Goal: Task Accomplishment & Management: Use online tool/utility

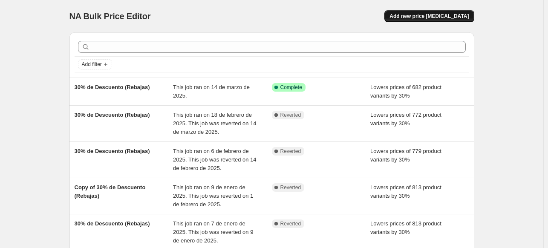
click at [452, 15] on span "Add new price [MEDICAL_DATA]" at bounding box center [429, 16] width 79 height 7
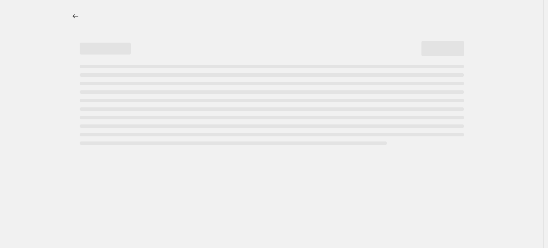
select select "percentage"
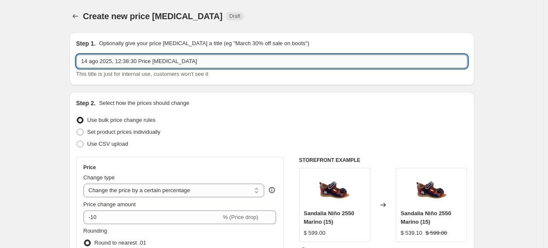
click at [147, 64] on input "14 ago 2025, 12:38:30 Price [MEDICAL_DATA]" at bounding box center [271, 62] width 391 height 14
type input "Hot Fashion 2025"
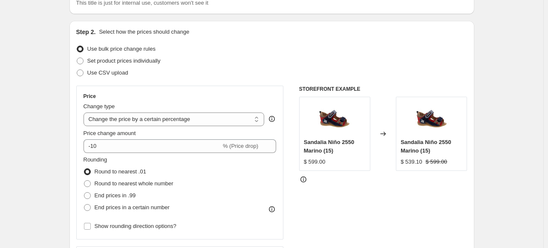
scroll to position [85, 0]
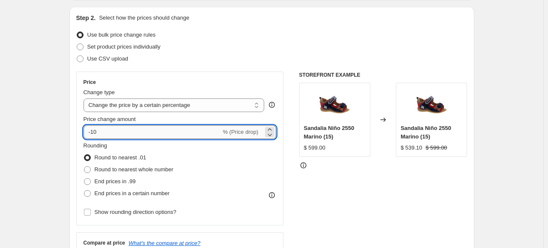
click at [103, 133] on input "-10" at bounding box center [153, 132] width 138 height 14
type input "-1"
type input "-20"
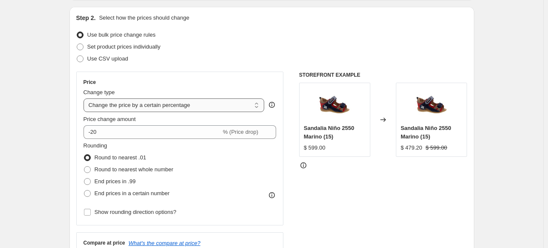
click at [212, 107] on select "Change the price to a certain amount Change the price by a certain amount Chang…" at bounding box center [174, 106] width 181 height 14
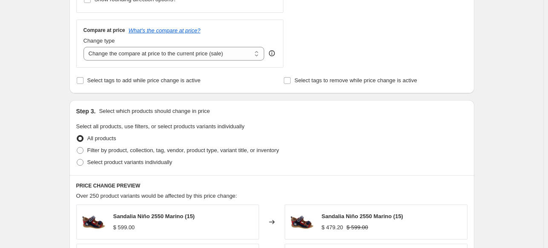
scroll to position [341, 0]
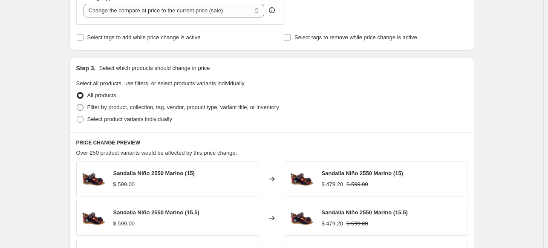
click at [84, 109] on span at bounding box center [80, 107] width 7 height 7
click at [77, 104] on input "Filter by product, collection, tag, vendor, product type, variant title, or inv…" at bounding box center [77, 104] width 0 height 0
radio input "true"
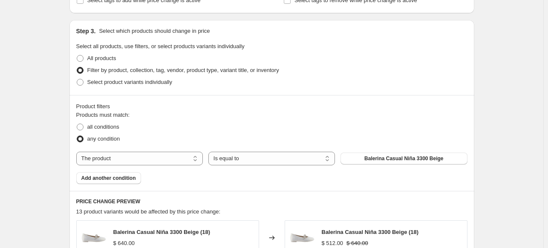
scroll to position [426, 0]
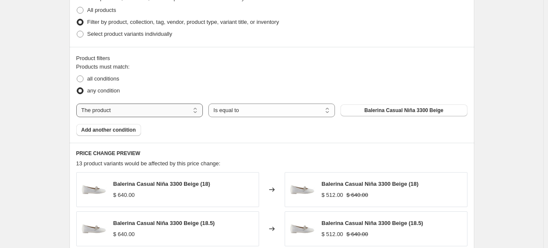
click at [126, 115] on select "The product The product's collection The product's tag The product's vendor The…" at bounding box center [139, 111] width 127 height 14
select select "collection"
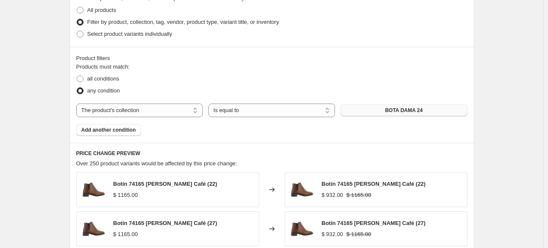
click at [372, 111] on button "BOTA DAMA 24" at bounding box center [404, 110] width 127 height 12
click at [104, 132] on span "Add another condition" at bounding box center [108, 130] width 55 height 7
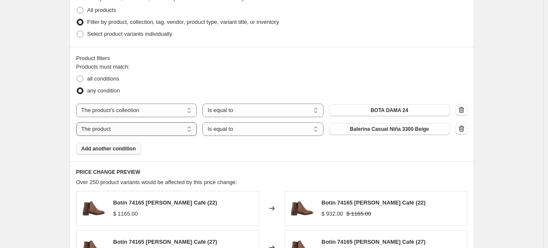
click at [128, 133] on select "The product The product's collection The product's tag The product's vendor The…" at bounding box center [136, 129] width 121 height 14
select select "collection"
click at [365, 129] on button "BOTA DAMA 24" at bounding box center [389, 129] width 121 height 12
click at [116, 149] on span "Add another condition" at bounding box center [108, 148] width 55 height 7
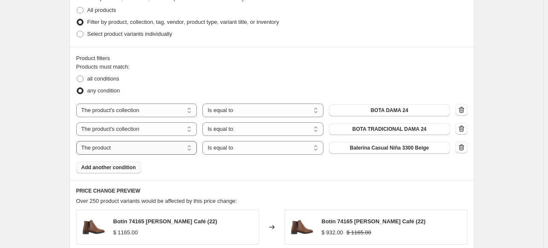
click at [119, 150] on select "The product The product's collection The product's tag The product's vendor The…" at bounding box center [136, 148] width 121 height 14
select select "collection"
click at [388, 150] on span "BOTA DAMA 24" at bounding box center [390, 148] width 38 height 7
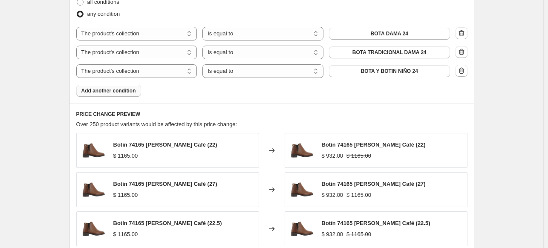
scroll to position [512, 0]
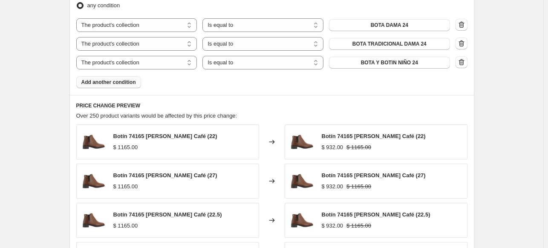
click at [120, 80] on span "Add another condition" at bounding box center [108, 82] width 55 height 7
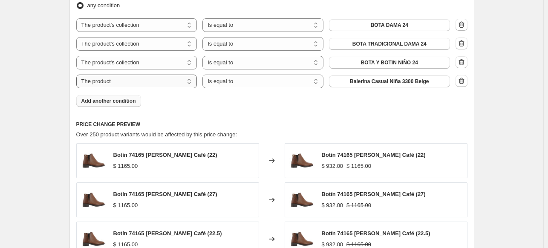
click at [126, 81] on select "The product The product's collection The product's tag The product's vendor The…" at bounding box center [136, 82] width 121 height 14
select select "collection"
click at [353, 83] on button "BOTA DAMA 24" at bounding box center [389, 81] width 121 height 12
click at [115, 104] on span "Add another condition" at bounding box center [108, 101] width 55 height 7
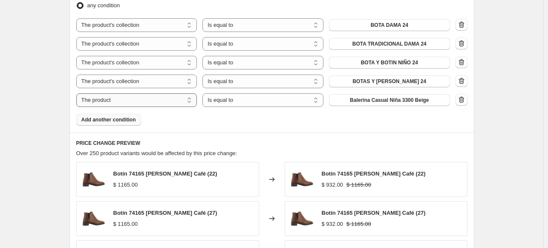
click at [114, 99] on select "The product The product's collection The product's tag The product's vendor The…" at bounding box center [136, 100] width 121 height 14
select select "collection"
click at [374, 104] on button "BOTA DAMA 24" at bounding box center [389, 100] width 121 height 12
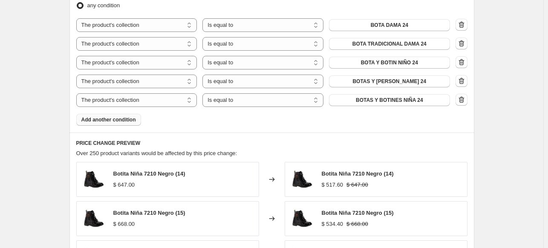
click at [126, 122] on span "Add another condition" at bounding box center [108, 119] width 55 height 7
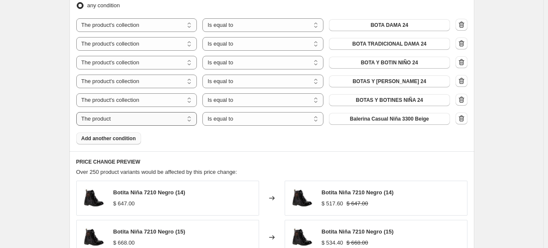
click at [185, 119] on select "The product The product's collection The product's tag The product's vendor The…" at bounding box center [136, 119] width 121 height 14
select select "collection"
click at [362, 121] on button "BOTA DAMA 24" at bounding box center [389, 119] width 121 height 12
click at [125, 139] on span "Add another condition" at bounding box center [108, 138] width 55 height 7
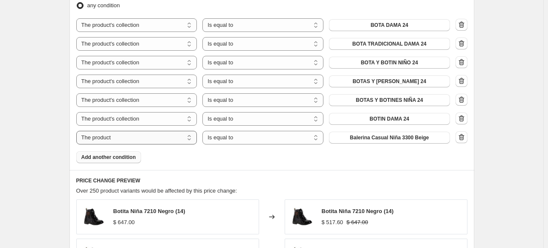
click at [140, 139] on select "The product The product's collection The product's tag The product's vendor The…" at bounding box center [136, 138] width 121 height 14
select select "collection"
click at [356, 138] on button "BOTA DAMA 24" at bounding box center [389, 138] width 121 height 12
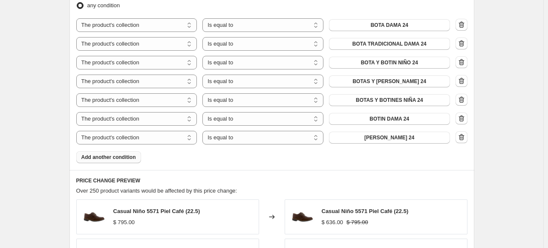
click at [128, 161] on button "Add another condition" at bounding box center [108, 157] width 65 height 12
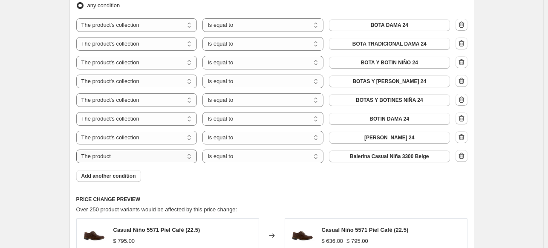
click at [174, 160] on select "The product The product's collection The product's tag The product's vendor The…" at bounding box center [136, 157] width 121 height 14
select select "collection"
click at [380, 156] on span "BOTA DAMA 24" at bounding box center [390, 156] width 38 height 7
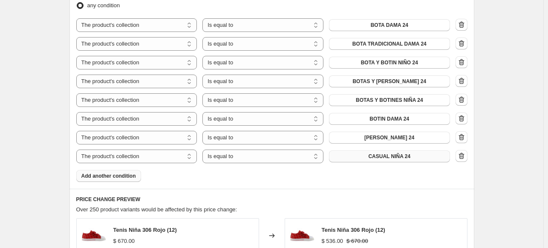
click at [129, 177] on span "Add another condition" at bounding box center [108, 176] width 55 height 7
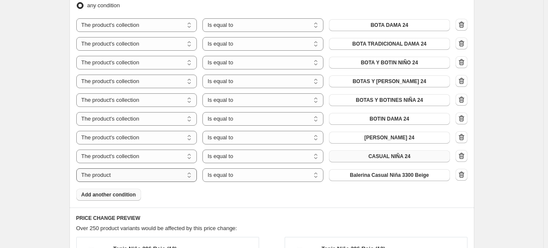
click at [172, 175] on select "The product The product's collection The product's tag The product's vendor The…" at bounding box center [136, 175] width 121 height 14
drag, startPoint x: 148, startPoint y: 176, endPoint x: 148, endPoint y: 169, distance: 7.2
click at [148, 176] on select "The product The product's collection The product's tag The product's vendor The…" at bounding box center [136, 175] width 121 height 14
select select "collection"
click at [367, 175] on button "BOTA DAMA 24" at bounding box center [389, 175] width 121 height 12
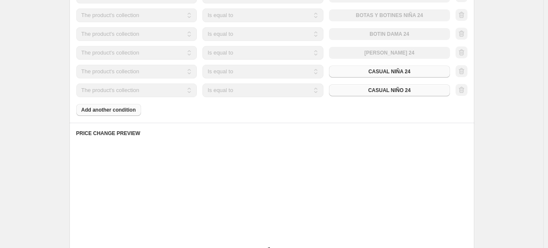
scroll to position [597, 0]
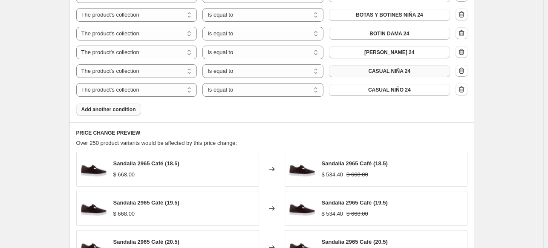
click at [125, 108] on span "Add another condition" at bounding box center [108, 109] width 55 height 7
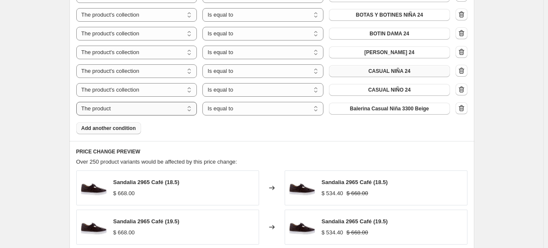
click at [177, 112] on select "The product The product's collection The product's tag The product's vendor The…" at bounding box center [136, 109] width 121 height 14
select select "collection"
click at [240, 111] on select "Is equal to Is not equal to" at bounding box center [263, 109] width 121 height 14
drag, startPoint x: 240, startPoint y: 111, endPoint x: 249, endPoint y: 111, distance: 9.4
click at [240, 111] on select "Is equal to Is not equal to" at bounding box center [263, 109] width 121 height 14
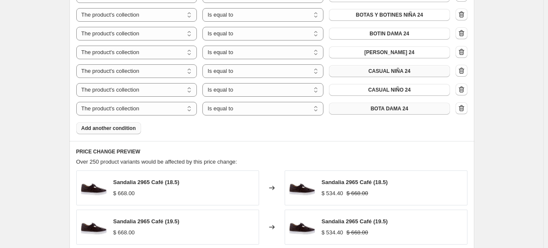
click at [351, 109] on button "BOTA DAMA 24" at bounding box center [389, 109] width 121 height 12
click at [125, 131] on span "Add another condition" at bounding box center [108, 128] width 55 height 7
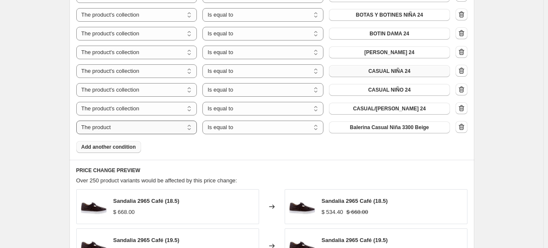
click at [126, 131] on select "The product The product's collection The product's tag The product's vendor The…" at bounding box center [136, 128] width 121 height 14
select select "collection"
click at [380, 132] on button "BOTA DAMA 24" at bounding box center [389, 128] width 121 height 12
click at [127, 150] on span "Add another condition" at bounding box center [108, 147] width 55 height 7
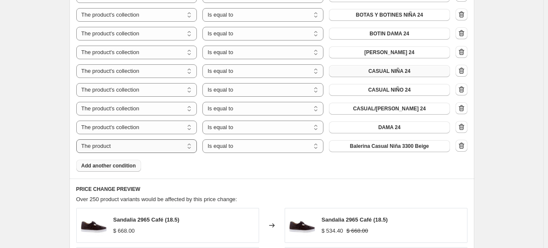
click at [180, 150] on select "The product The product's collection The product's tag The product's vendor The…" at bounding box center [136, 146] width 121 height 14
select select "collection"
click at [360, 149] on button "BOTA DAMA 24" at bounding box center [389, 146] width 121 height 12
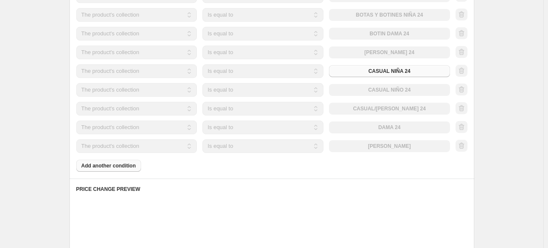
scroll to position [640, 0]
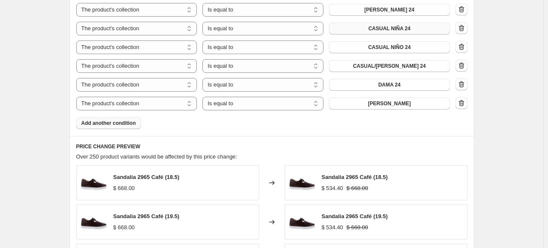
click at [138, 124] on button "Add another condition" at bounding box center [108, 123] width 65 height 12
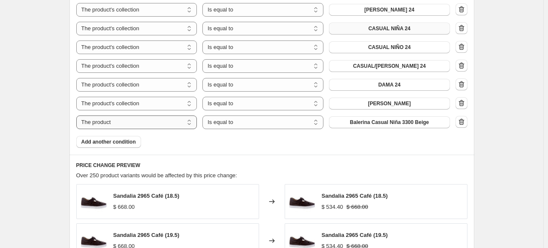
click at [156, 124] on select "The product The product's collection The product's tag The product's vendor The…" at bounding box center [136, 123] width 121 height 14
select select "collection"
click at [365, 128] on button "BOTA DAMA 24" at bounding box center [389, 122] width 121 height 12
click at [126, 146] on button "Add another condition" at bounding box center [108, 142] width 65 height 12
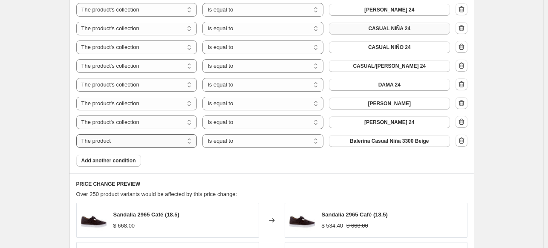
click at [162, 143] on select "The product The product's collection The product's tag The product's vendor The…" at bounding box center [136, 141] width 121 height 14
select select "collection"
click at [167, 142] on select "The product The product's collection The product's tag The product's vendor The…" at bounding box center [136, 141] width 121 height 14
click at [223, 150] on div "Products must match: all conditions any condition The product The product's col…" at bounding box center [271, 7] width 391 height 317
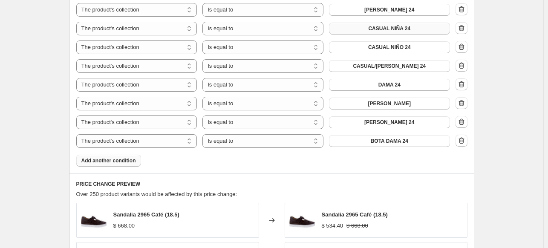
click at [120, 163] on span "Add another condition" at bounding box center [108, 160] width 55 height 7
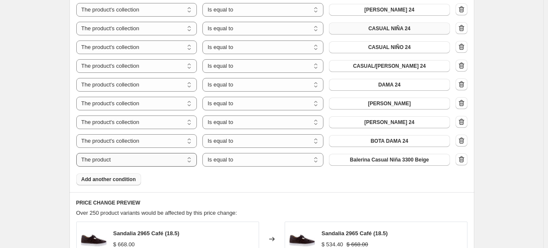
click at [165, 163] on select "The product The product's collection The product's tag The product's vendor The…" at bounding box center [136, 160] width 121 height 14
select select "collection"
click at [395, 139] on span "BOTA DAMA 24" at bounding box center [390, 141] width 38 height 7
click at [393, 162] on span "BOTA DAMA 24" at bounding box center [390, 160] width 38 height 7
click at [130, 182] on span "Add another condition" at bounding box center [108, 179] width 55 height 7
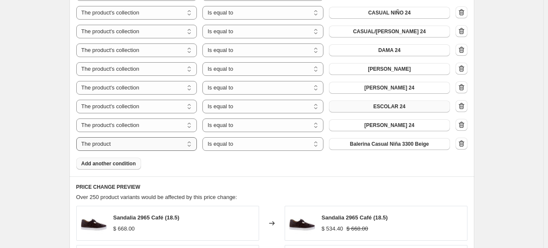
scroll to position [725, 0]
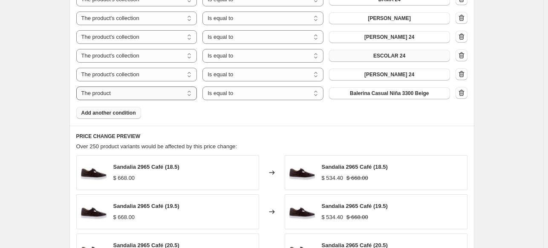
drag, startPoint x: 194, startPoint y: 96, endPoint x: 191, endPoint y: 99, distance: 4.8
click at [194, 96] on select "The product The product's collection The product's tag The product's vendor The…" at bounding box center [136, 94] width 121 height 14
select select "collection"
click at [376, 96] on span "BOTA DAMA 24" at bounding box center [390, 93] width 38 height 7
click at [125, 110] on span "Add another condition" at bounding box center [108, 113] width 55 height 7
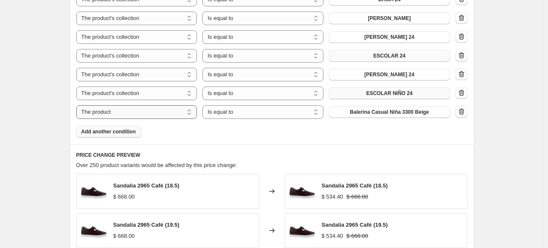
click at [177, 111] on select "The product The product's collection The product's tag The product's vendor The…" at bounding box center [136, 112] width 121 height 14
select select "collection"
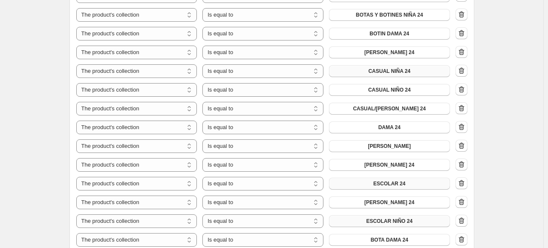
scroll to position [768, 0]
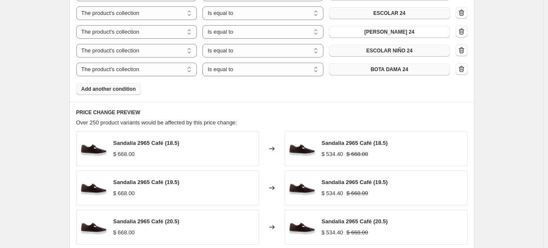
click at [376, 72] on span "BOTA DAMA 24" at bounding box center [390, 69] width 38 height 7
click at [132, 93] on button "Add another condition" at bounding box center [108, 89] width 65 height 12
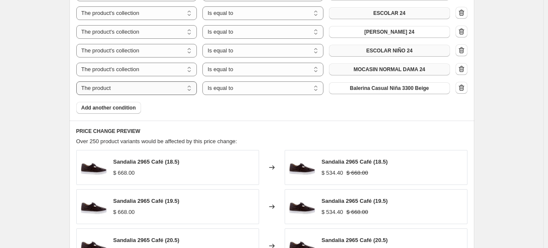
click at [144, 90] on select "The product The product's collection The product's tag The product's vendor The…" at bounding box center [136, 88] width 121 height 14
select select "collection"
click at [363, 93] on button "BOTA DAMA 24" at bounding box center [389, 88] width 121 height 12
click at [126, 109] on span "Add another condition" at bounding box center [108, 107] width 55 height 7
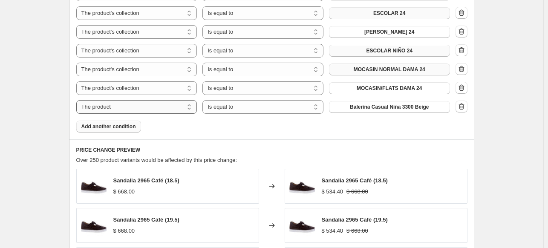
click at [153, 111] on select "The product The product's collection The product's tag The product's vendor The…" at bounding box center [136, 107] width 121 height 14
select select "collection"
click at [370, 110] on button "BOTA DAMA 24" at bounding box center [389, 107] width 121 height 12
click at [115, 129] on span "Add another condition" at bounding box center [108, 126] width 55 height 7
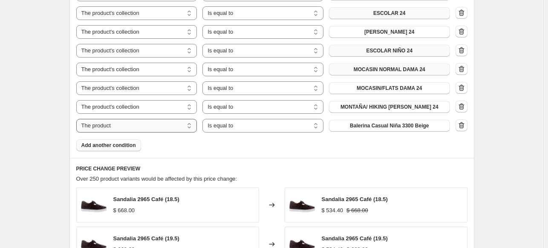
click at [177, 128] on select "The product The product's collection The product's tag The product's vendor The…" at bounding box center [136, 126] width 121 height 14
select select "collection"
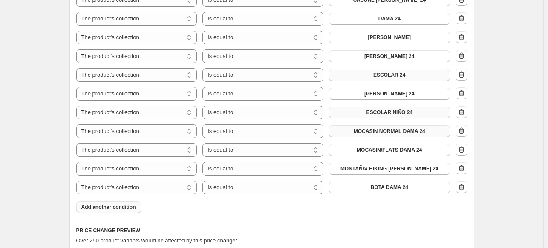
scroll to position [725, 0]
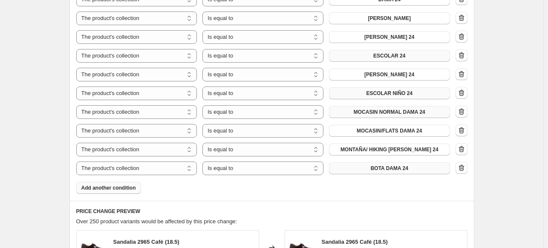
click at [417, 168] on button "BOTA DAMA 24" at bounding box center [389, 168] width 121 height 12
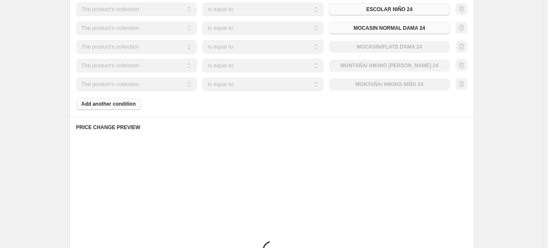
scroll to position [810, 0]
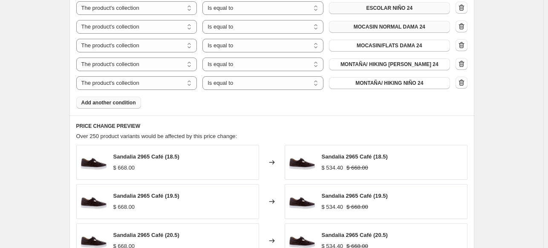
click at [128, 105] on span "Add another condition" at bounding box center [108, 102] width 55 height 7
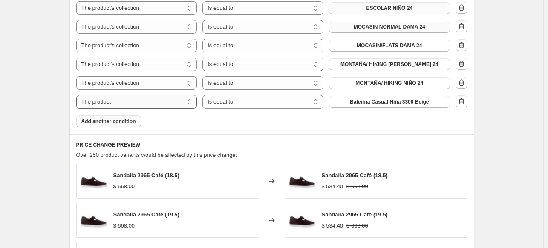
click at [156, 104] on select "The product The product's collection The product's tag The product's vendor The…" at bounding box center [136, 102] width 121 height 14
select select "collection"
click at [371, 100] on button "BOTA DAMA 24" at bounding box center [389, 102] width 121 height 12
click at [128, 127] on button "Add another condition" at bounding box center [108, 122] width 65 height 12
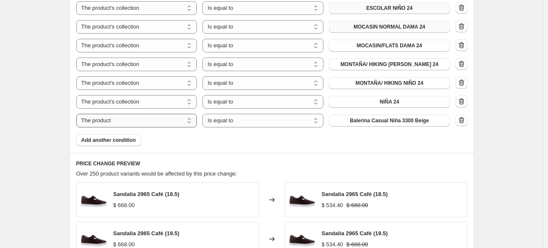
click at [174, 127] on select "The product The product's collection The product's tag The product's vendor The…" at bounding box center [136, 121] width 121 height 14
select select "collection"
click at [351, 124] on button "BOTA DAMA 24" at bounding box center [389, 121] width 121 height 12
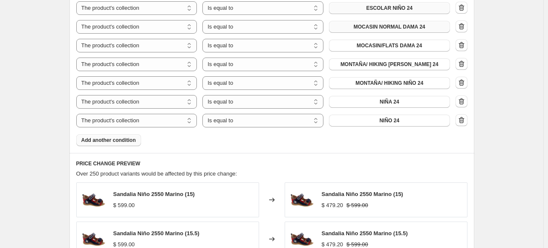
click at [104, 142] on span "Add another condition" at bounding box center [108, 140] width 55 height 7
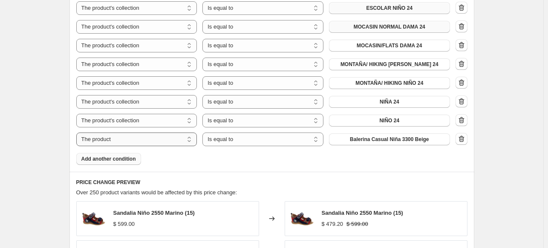
click at [169, 140] on select "The product The product's collection The product's tag The product's vendor The…" at bounding box center [136, 140] width 121 height 14
select select "collection"
click at [374, 141] on span "BOTA DAMA 24" at bounding box center [390, 139] width 38 height 7
click at [138, 160] on button "Add another condition" at bounding box center [108, 159] width 65 height 12
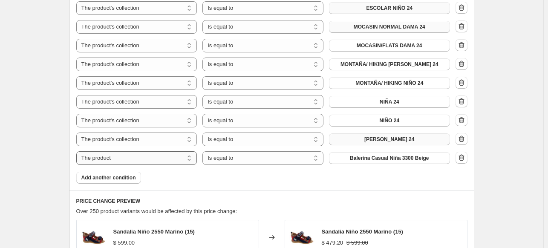
click at [169, 159] on select "The product The product's collection The product's tag The product's vendor The…" at bounding box center [136, 158] width 121 height 14
select select "collection"
click at [391, 155] on span "BOTA DAMA 24" at bounding box center [390, 158] width 38 height 7
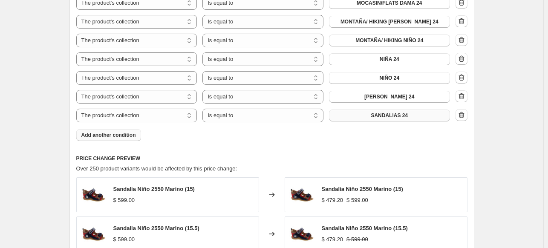
click at [125, 136] on span "Add another condition" at bounding box center [108, 135] width 55 height 7
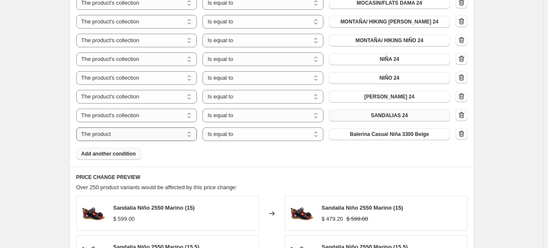
click at [185, 136] on select "The product The product's collection The product's tag The product's vendor The…" at bounding box center [136, 135] width 121 height 14
select select "collection"
click at [375, 136] on span "BOTA DAMA 24" at bounding box center [390, 134] width 38 height 7
click at [123, 158] on button "Add another condition" at bounding box center [108, 154] width 65 height 12
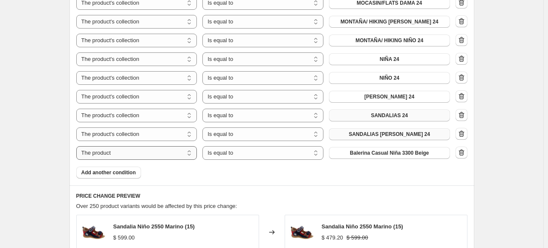
click at [187, 156] on select "The product The product's collection The product's tag The product's vendor The…" at bounding box center [136, 153] width 121 height 14
select select "collection"
click at [363, 155] on button "BOTA DAMA 24" at bounding box center [389, 153] width 121 height 12
click at [126, 175] on span "Add another condition" at bounding box center [108, 172] width 55 height 7
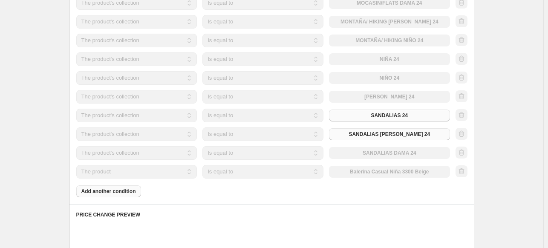
scroll to position [938, 0]
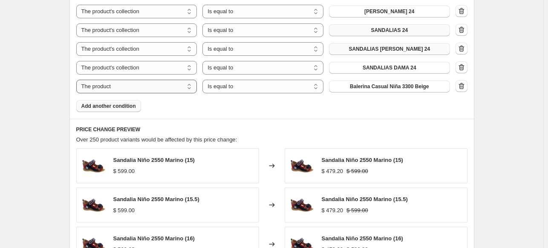
click at [169, 88] on select "The product The product's collection The product's tag The product's vendor The…" at bounding box center [136, 87] width 121 height 14
select select "collection"
click at [378, 92] on button "BOTA DAMA 24" at bounding box center [389, 87] width 121 height 12
click at [132, 105] on span "Add another condition" at bounding box center [108, 106] width 55 height 7
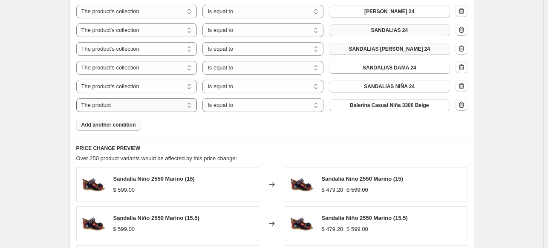
click at [171, 108] on select "The product The product's collection The product's tag The product's vendor The…" at bounding box center [136, 106] width 121 height 14
select select "collection"
click at [391, 109] on span "BOTA DAMA 24" at bounding box center [390, 105] width 38 height 7
click at [126, 128] on span "Add another condition" at bounding box center [108, 125] width 55 height 7
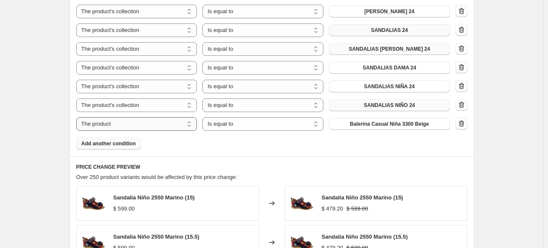
click at [155, 128] on select "The product The product's collection The product's tag The product's vendor The…" at bounding box center [136, 124] width 121 height 14
select select "collection"
click at [364, 126] on button "BOTA DAMA 24" at bounding box center [389, 124] width 121 height 12
click at [126, 147] on span "Add another condition" at bounding box center [108, 143] width 55 height 7
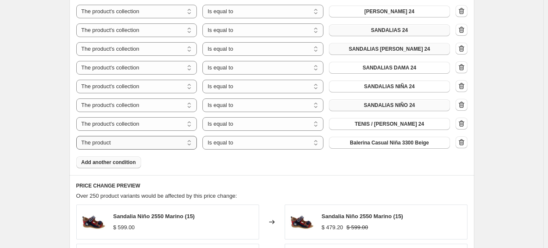
click at [168, 143] on select "The product The product's collection The product's tag The product's vendor The…" at bounding box center [136, 143] width 121 height 14
select select "collection"
click at [383, 143] on span "BOTA DAMA 24" at bounding box center [390, 142] width 38 height 7
click at [384, 141] on span "BOTA DAMA 24" at bounding box center [390, 142] width 38 height 7
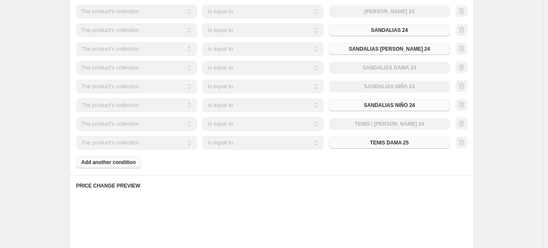
scroll to position [1023, 0]
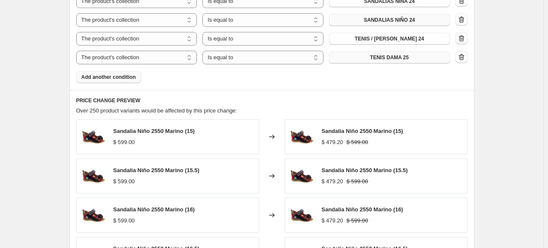
click at [134, 78] on span "Add another condition" at bounding box center [108, 77] width 55 height 7
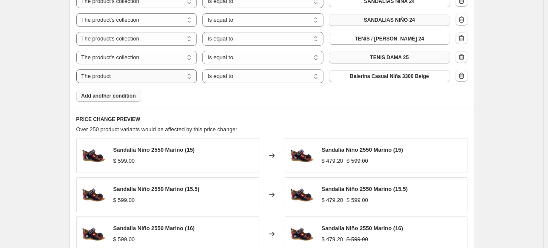
click at [174, 78] on select "The product The product's collection The product's tag The product's vendor The…" at bounding box center [136, 77] width 121 height 14
select select "collection"
click at [396, 80] on button "BOTA DAMA 24" at bounding box center [389, 76] width 121 height 12
click at [130, 100] on button "Add another condition" at bounding box center [108, 96] width 65 height 12
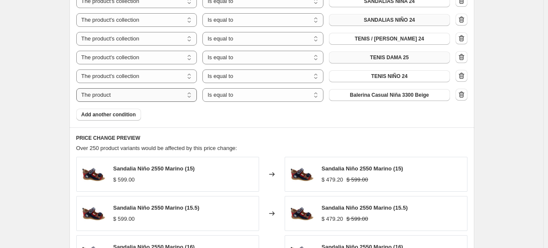
click at [90, 95] on select "The product The product's collection The product's tag The product's vendor The…" at bounding box center [136, 95] width 121 height 14
select select "collection"
click at [385, 97] on span "BOTA DAMA 24" at bounding box center [390, 95] width 38 height 7
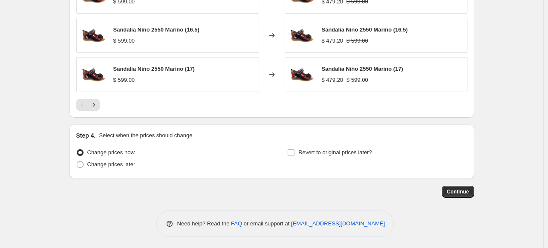
scroll to position [1281, 0]
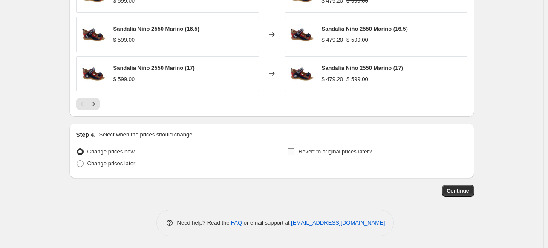
click at [294, 151] on input "Revert to original prices later?" at bounding box center [291, 151] width 7 height 7
checkbox input "true"
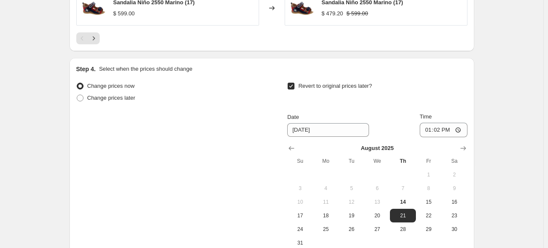
scroll to position [1409, 0]
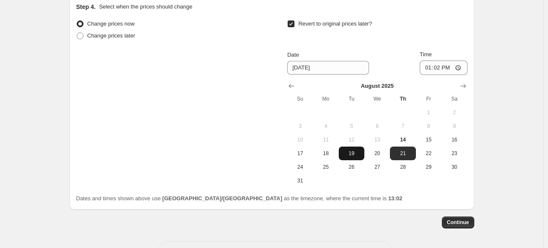
click at [354, 150] on span "19" at bounding box center [351, 153] width 19 height 7
type input "[DATE]"
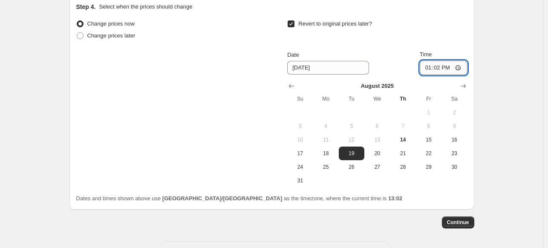
click at [426, 67] on input "13:02" at bounding box center [444, 68] width 48 height 14
click at [444, 67] on input "17:00" at bounding box center [444, 68] width 48 height 14
type input "05:00"
click at [460, 220] on span "Continue" at bounding box center [458, 222] width 22 height 7
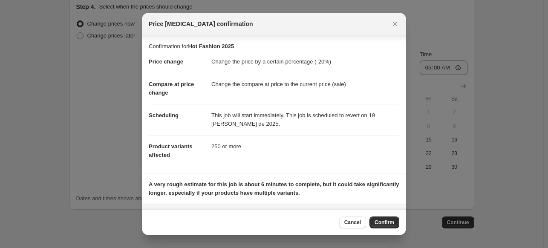
scroll to position [48, 0]
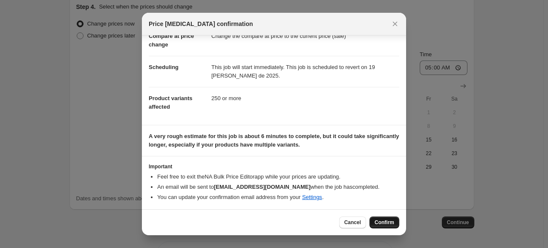
click at [378, 224] on span "Confirm" at bounding box center [385, 222] width 20 height 7
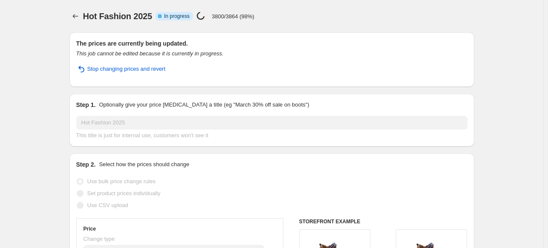
select select "percentage"
select select "collection"
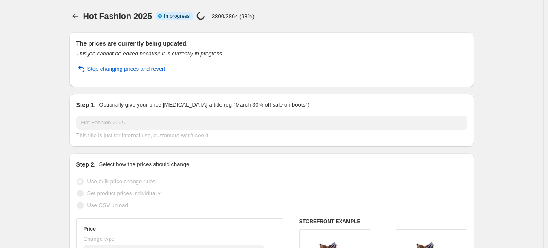
select select "collection"
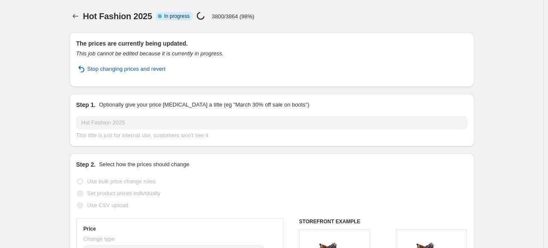
select select "collection"
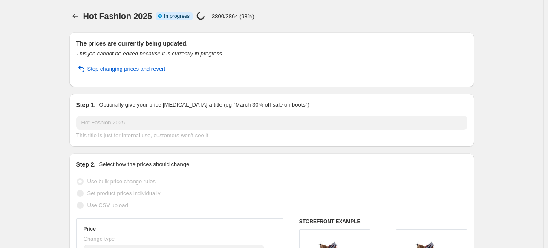
select select "collection"
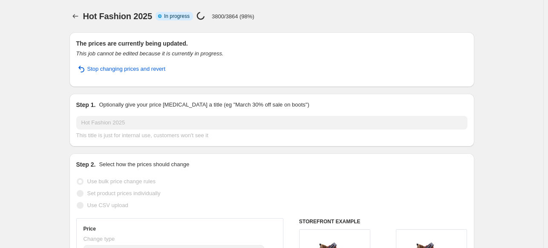
select select "collection"
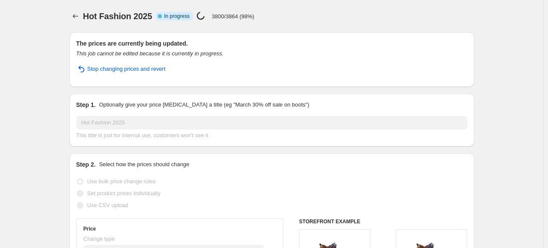
select select "collection"
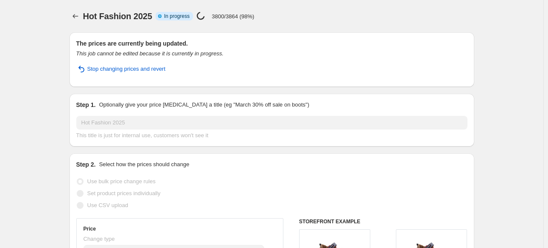
select select "collection"
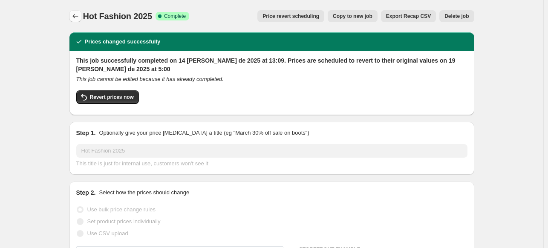
click at [72, 18] on button "Price change jobs" at bounding box center [76, 16] width 12 height 12
